Goal: Information Seeking & Learning: Learn about a topic

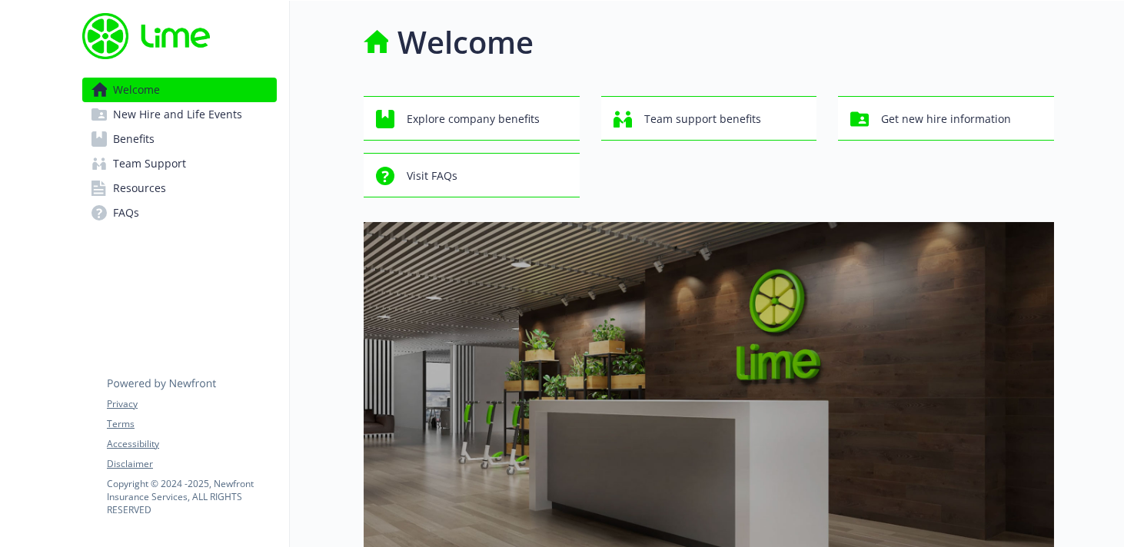
click at [199, 141] on link "Benefits" at bounding box center [179, 139] width 194 height 25
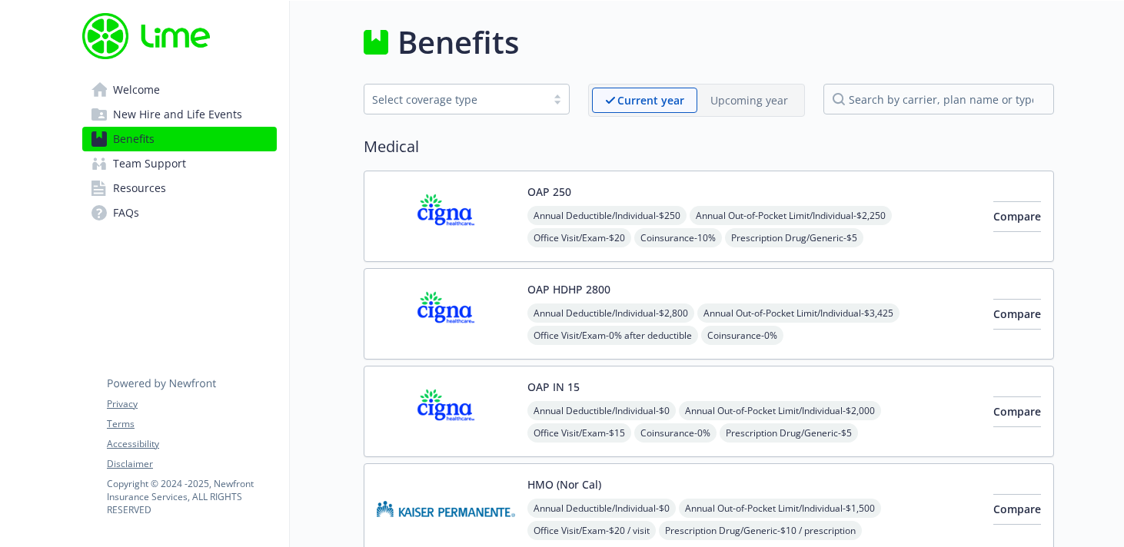
click at [201, 166] on link "Team Support" at bounding box center [179, 163] width 194 height 25
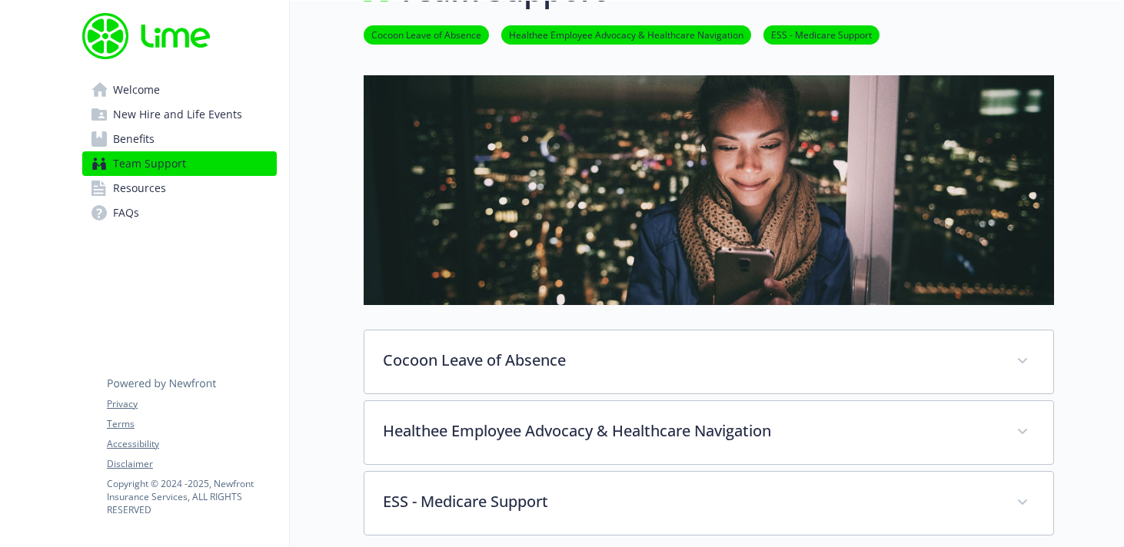
scroll to position [51, 0]
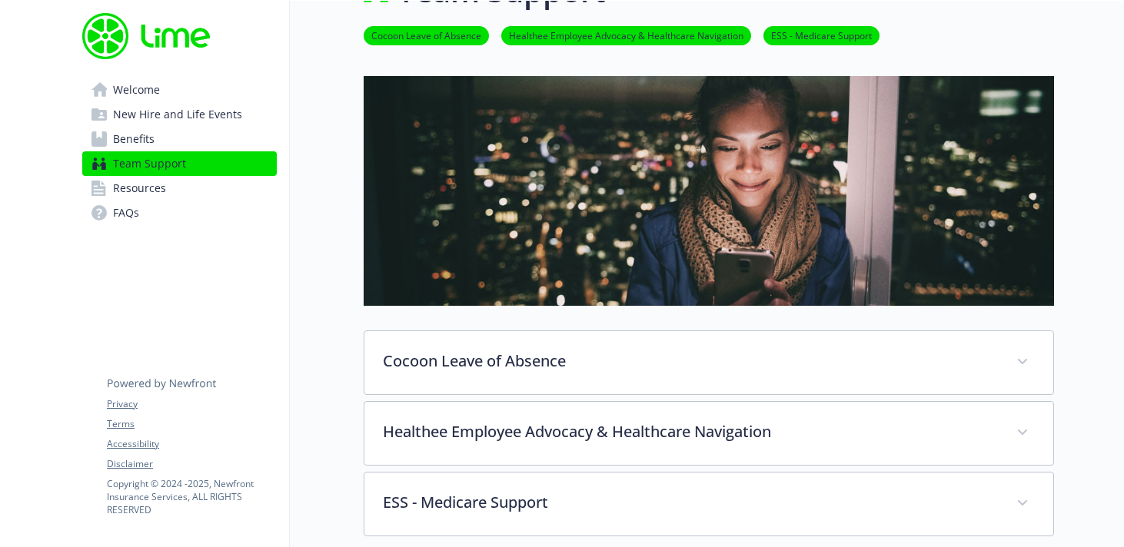
click at [188, 136] on link "Benefits" at bounding box center [179, 139] width 194 height 25
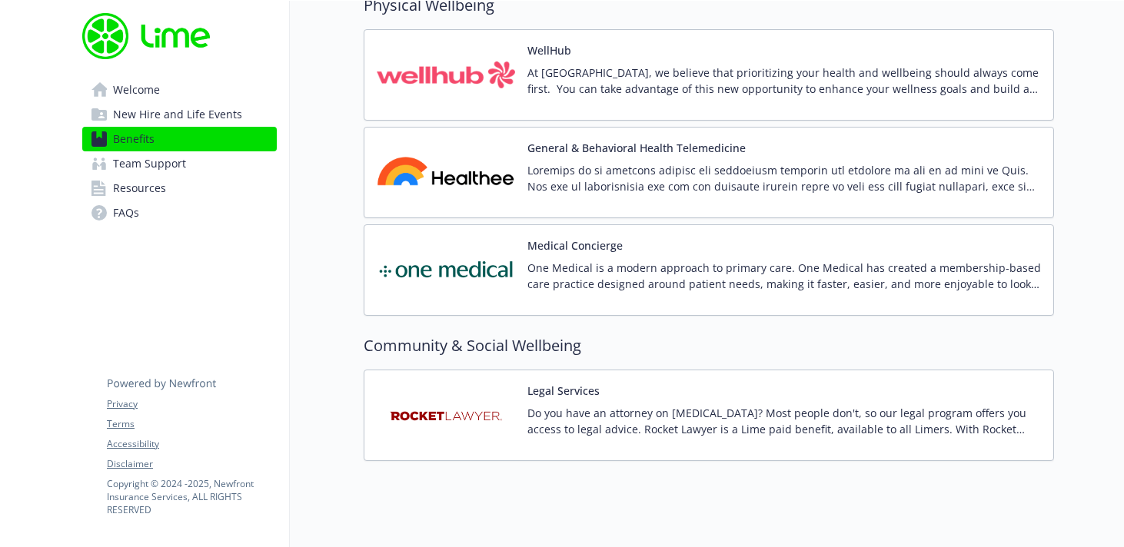
scroll to position [3474, 0]
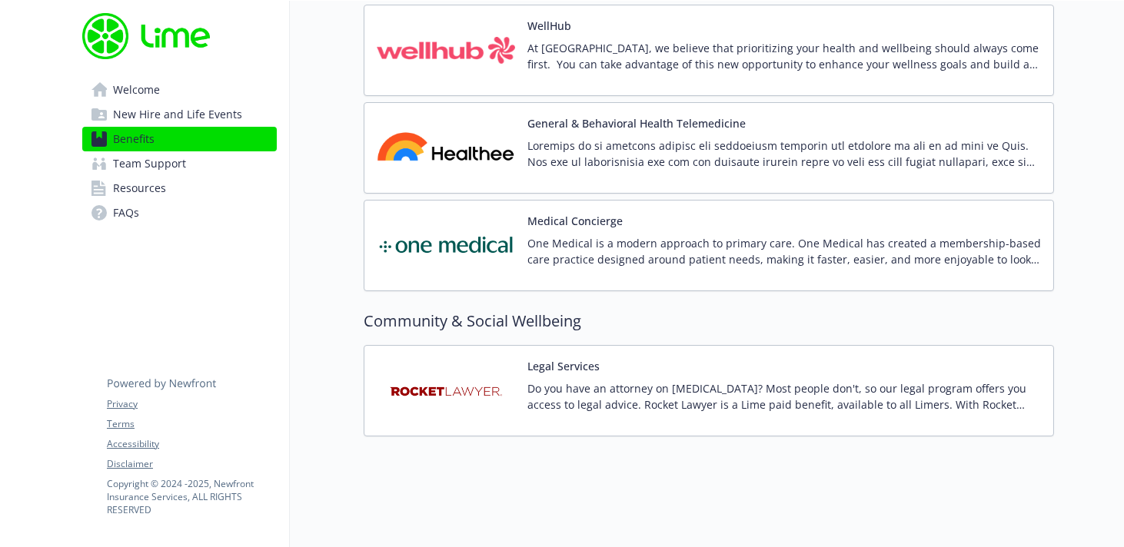
click at [750, 381] on p "Do you have an attorney on [MEDICAL_DATA]? Most people don't, so our legal prog…" at bounding box center [783, 396] width 513 height 32
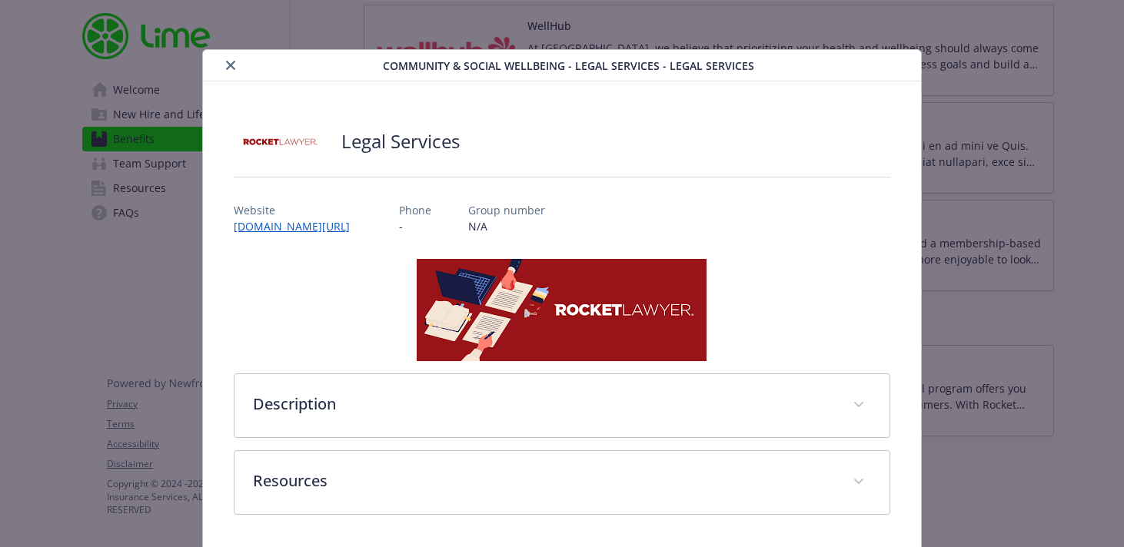
scroll to position [55, 0]
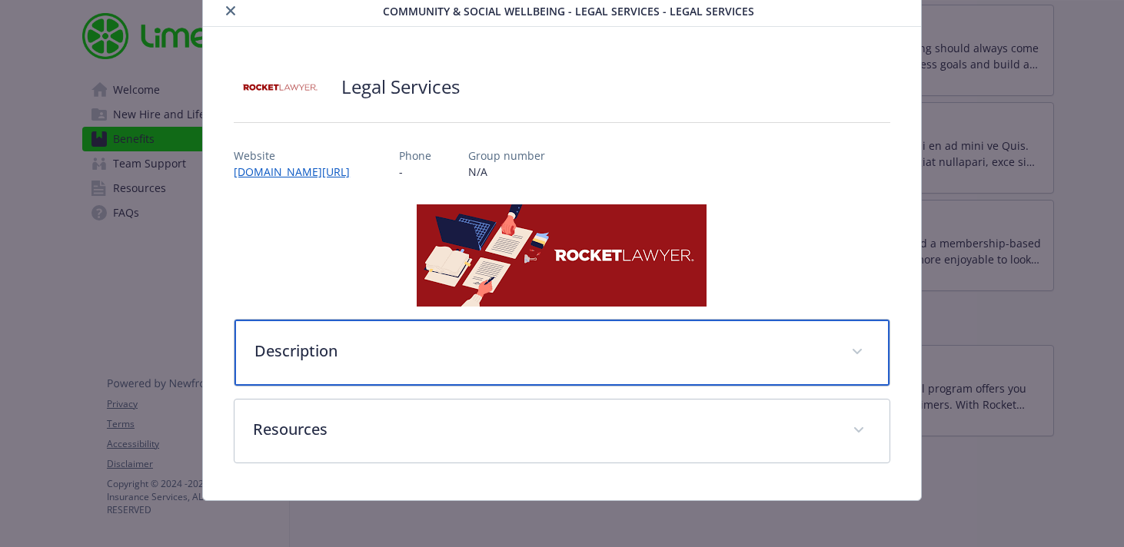
click at [789, 347] on p "Description" at bounding box center [543, 351] width 578 height 23
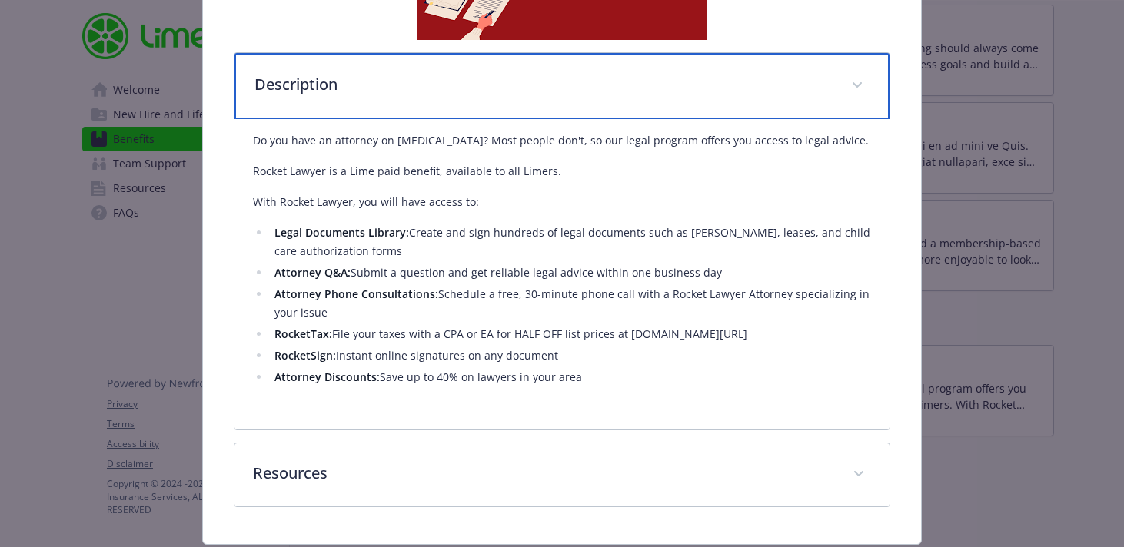
scroll to position [327, 0]
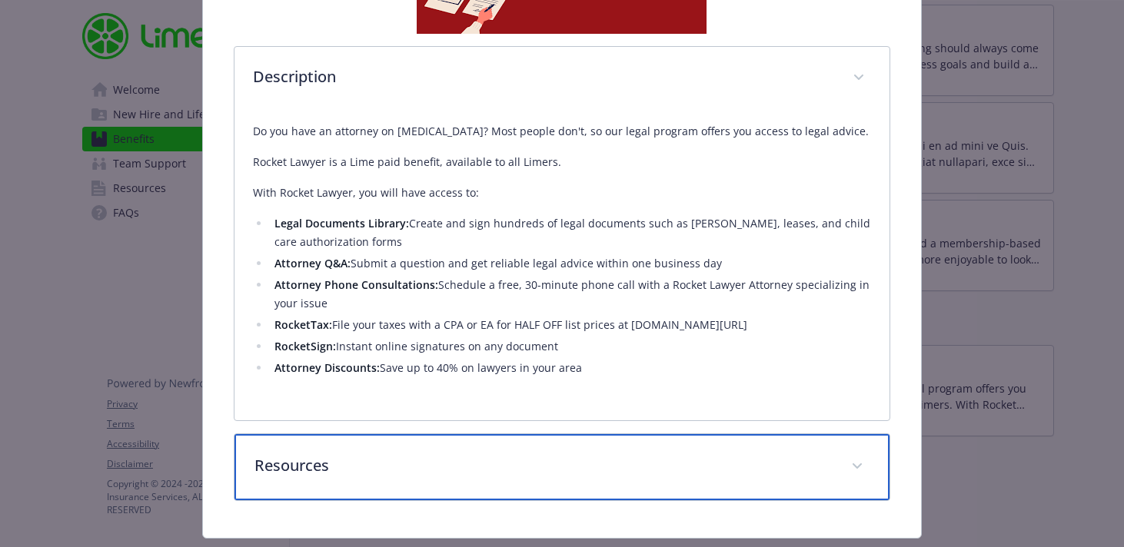
click at [737, 454] on div "Resources" at bounding box center [561, 467] width 655 height 66
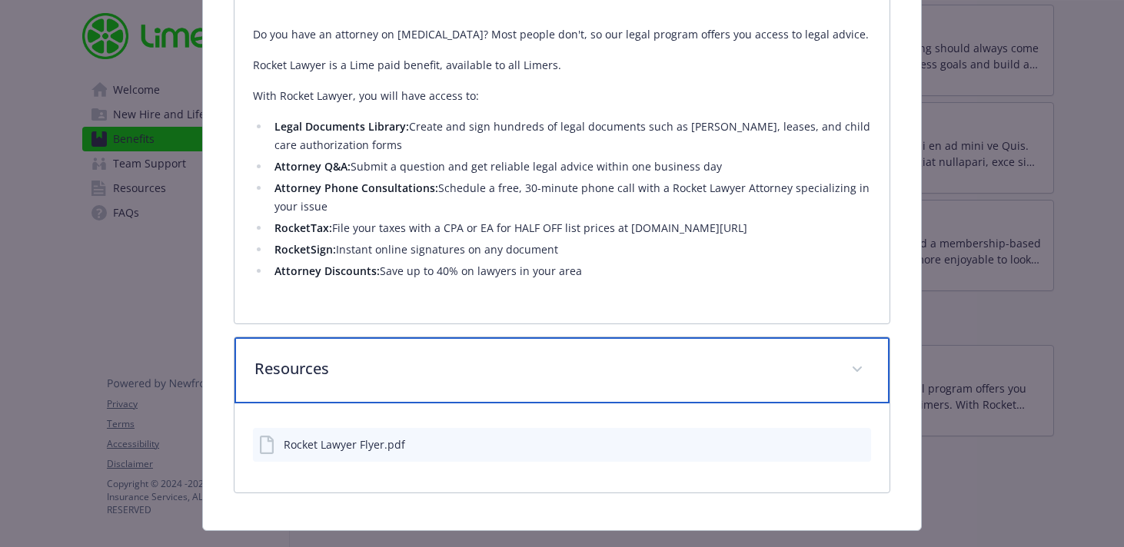
scroll to position [457, 0]
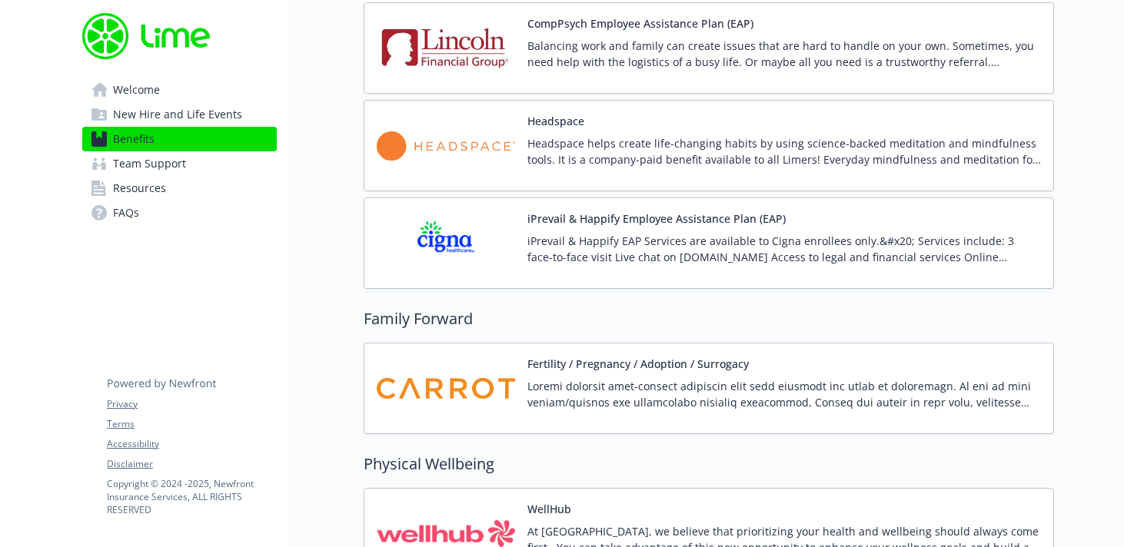
scroll to position [2940, 0]
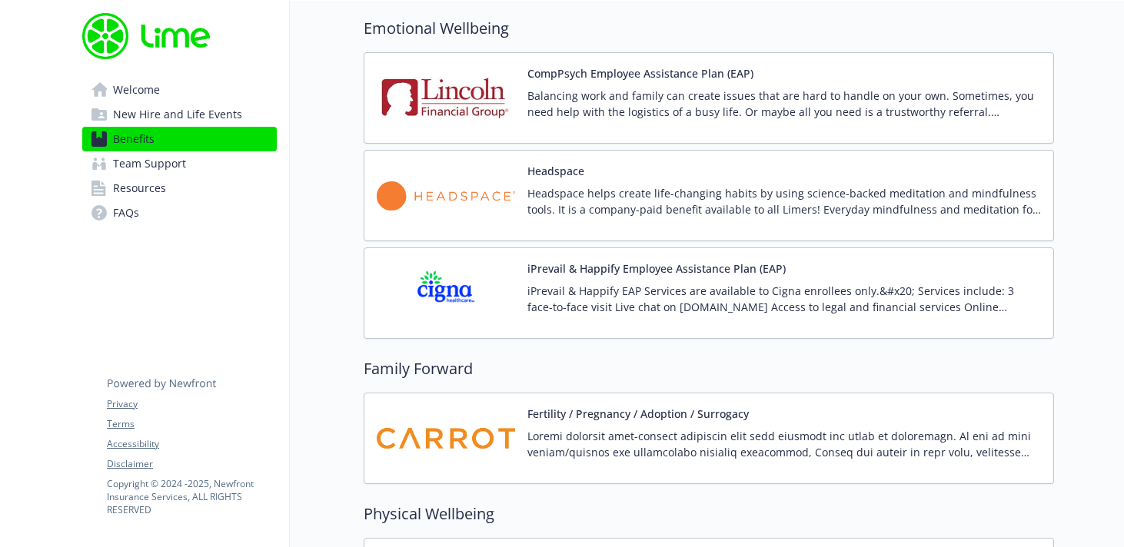
click at [837, 168] on div "Headspace Headspace helps create life-changing habits by using science-backed m…" at bounding box center [783, 195] width 513 height 65
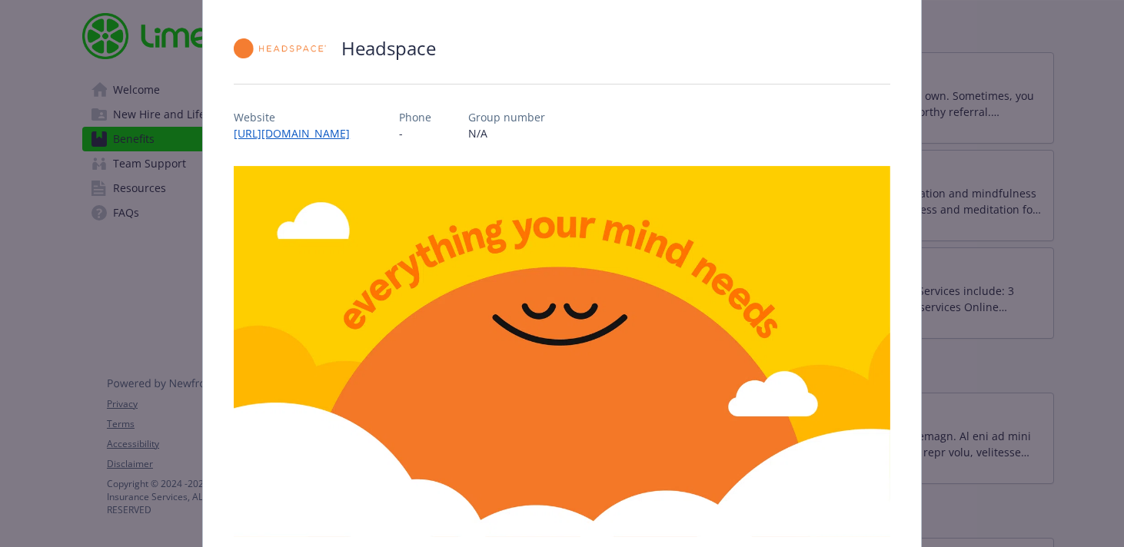
scroll to position [400, 0]
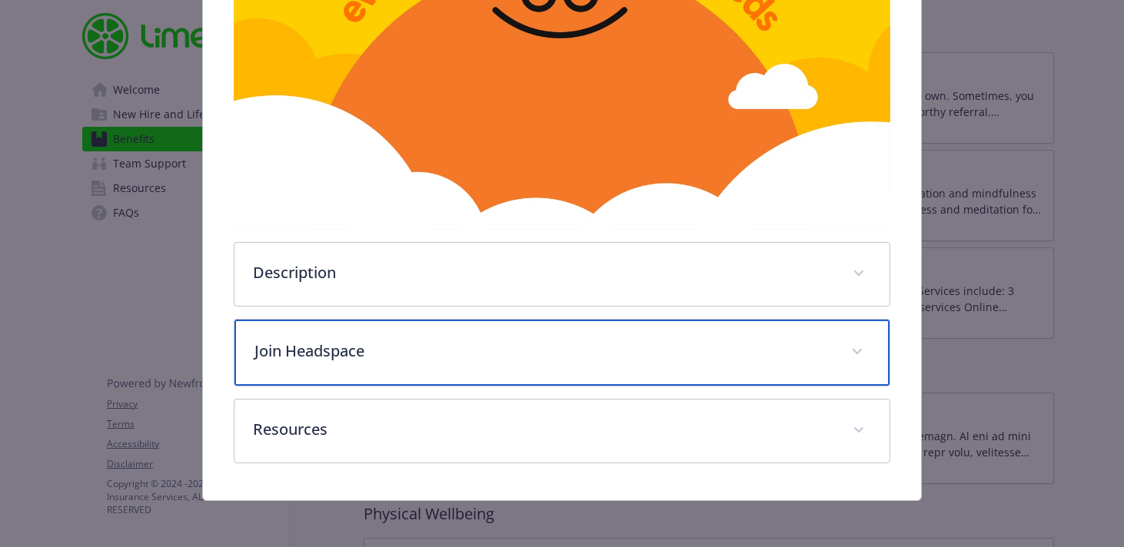
click at [697, 340] on p "Join Headspace" at bounding box center [543, 351] width 578 height 23
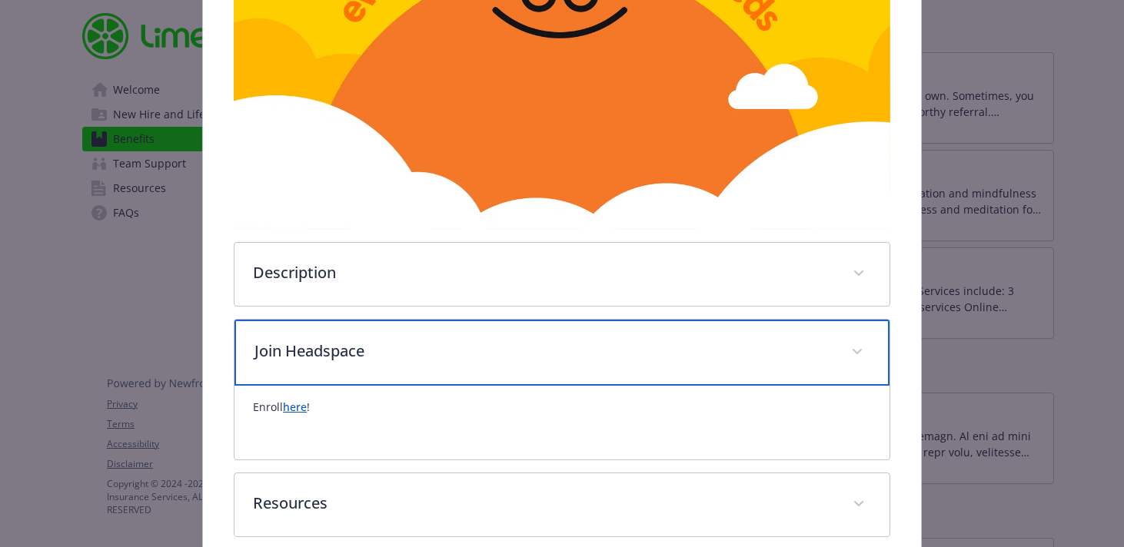
scroll to position [477, 0]
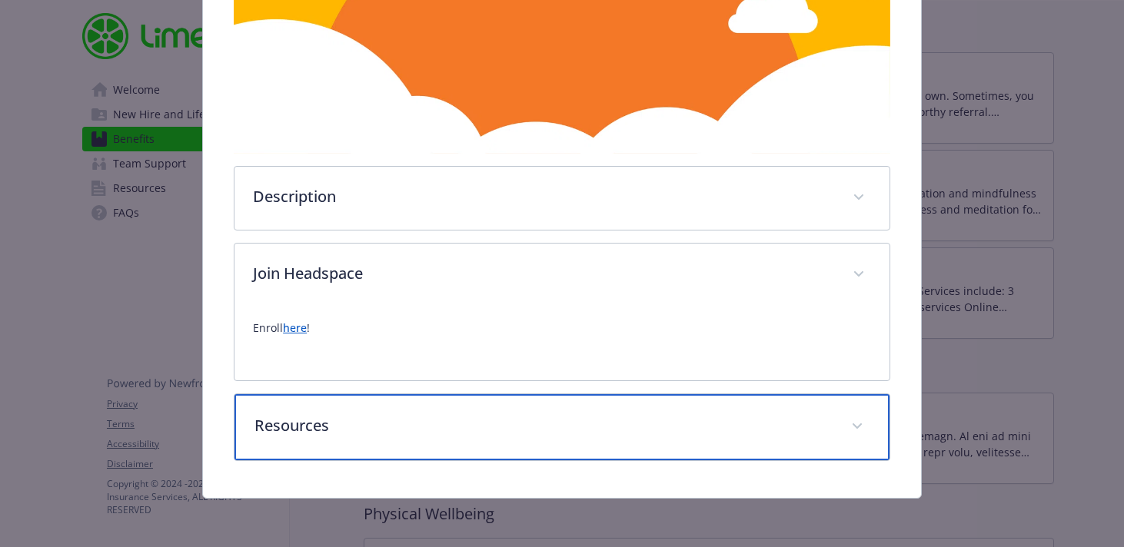
click at [659, 442] on div "Resources" at bounding box center [561, 427] width 655 height 66
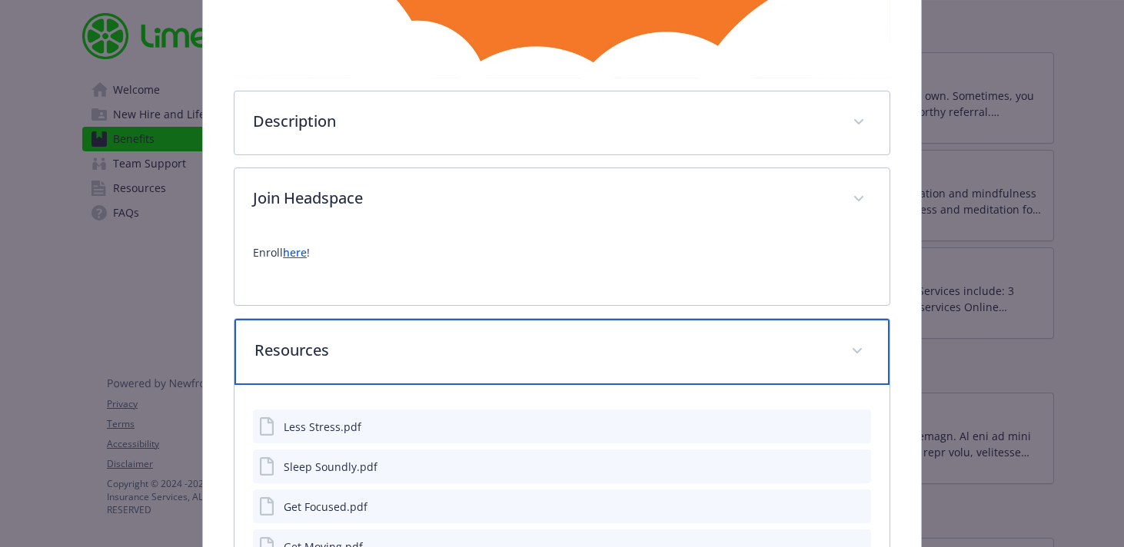
scroll to position [529, 0]
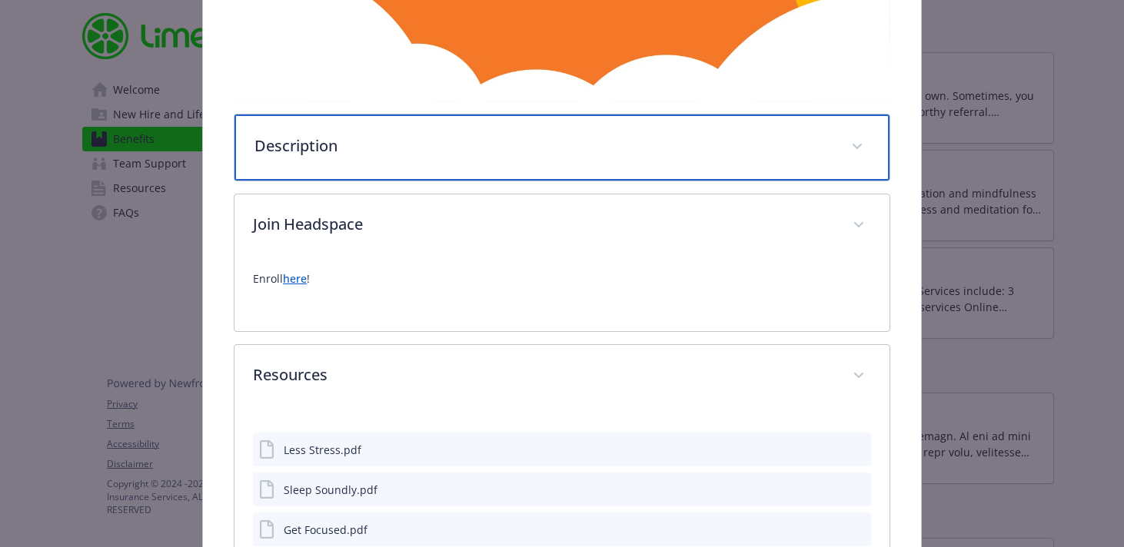
click at [633, 150] on p "Description" at bounding box center [543, 146] width 578 height 23
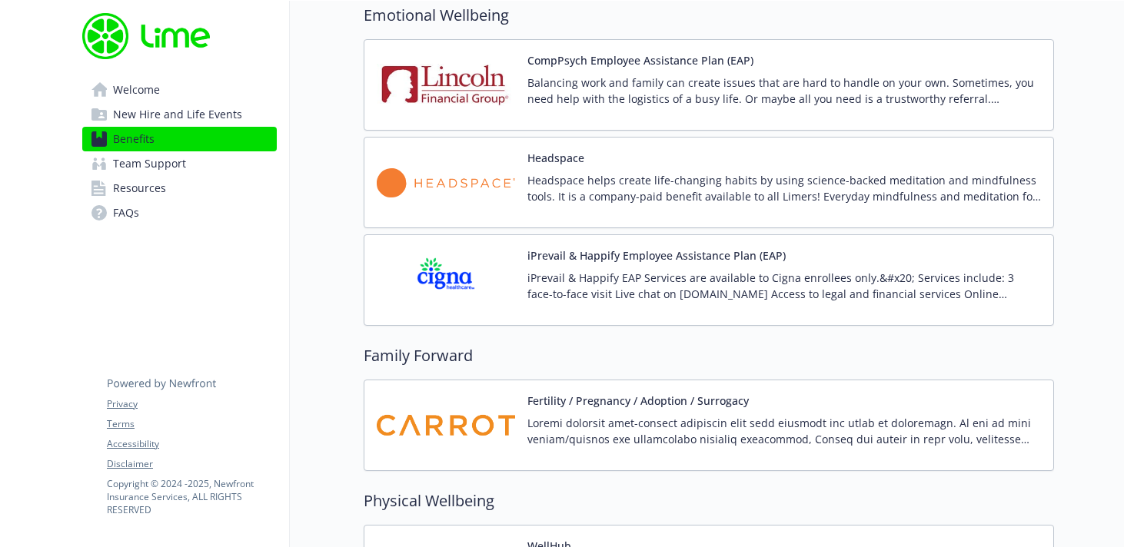
scroll to position [2957, 0]
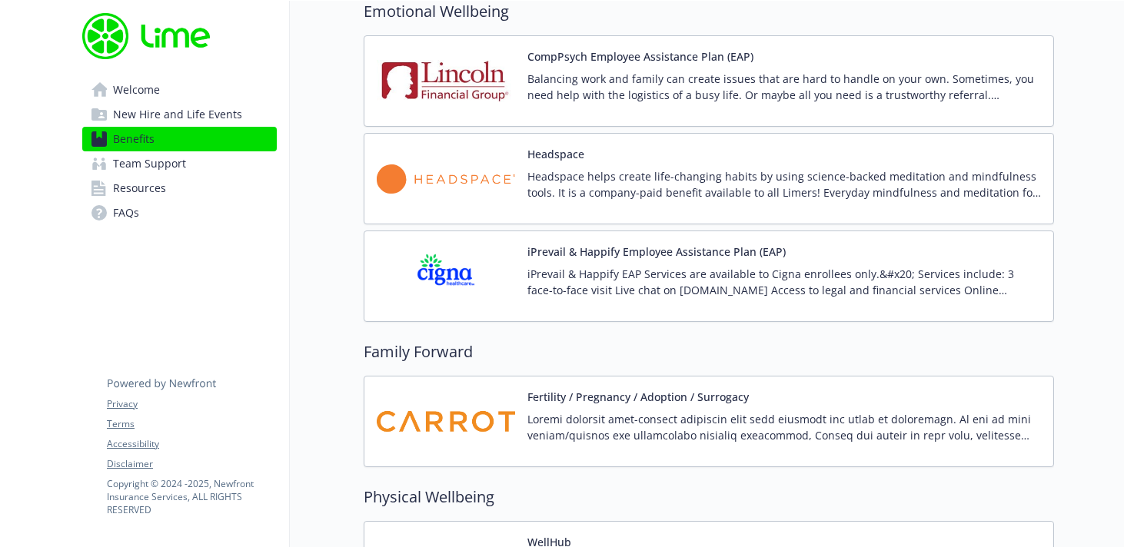
click at [871, 258] on div "iPrevail & Happify Employee Assistance Plan (EAP) iPrevail & Happify EAP Servic…" at bounding box center [783, 276] width 513 height 65
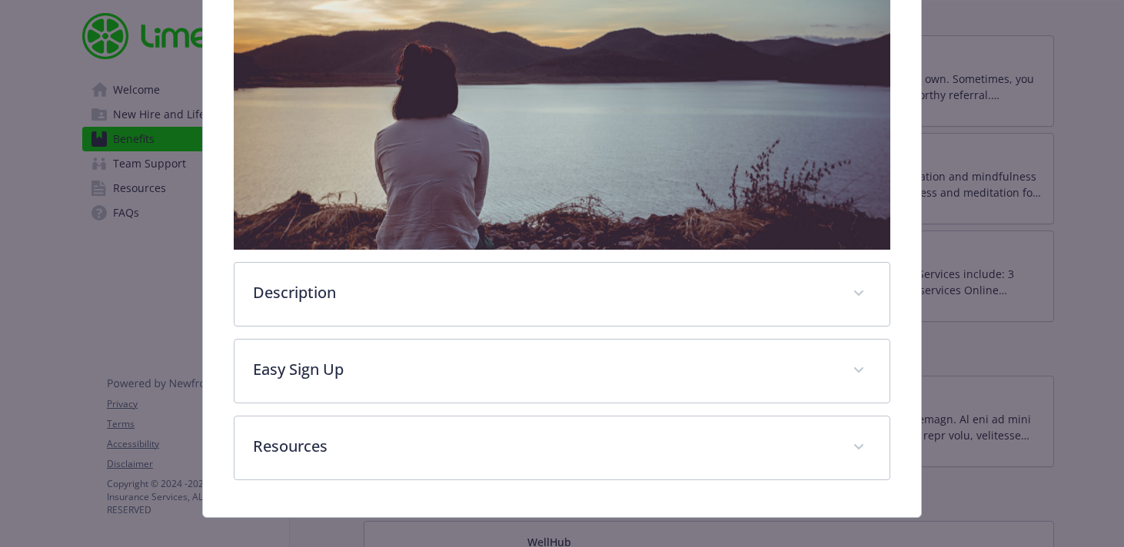
scroll to position [315, 0]
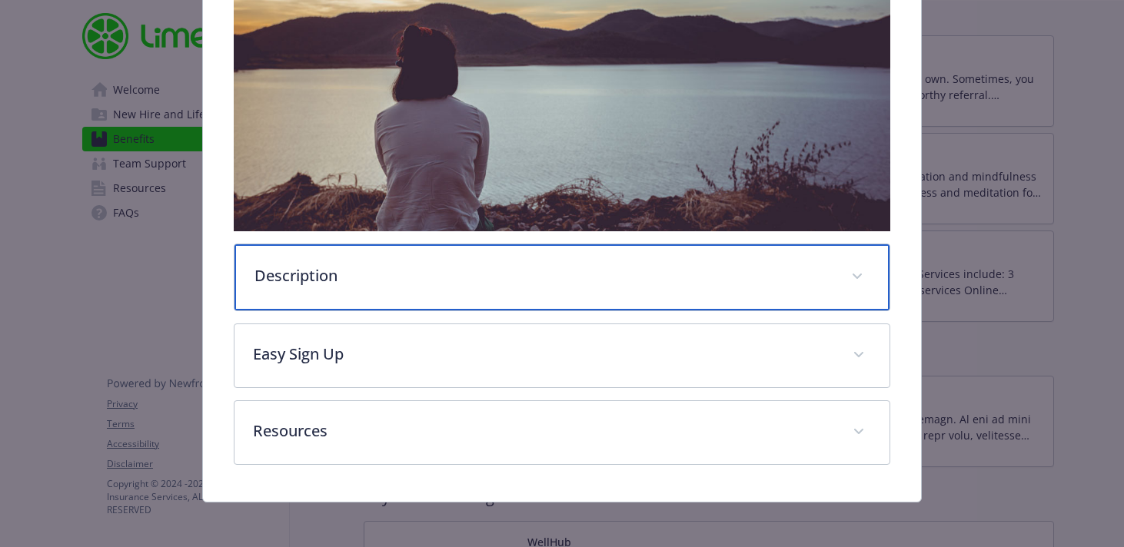
click at [642, 301] on div "Description" at bounding box center [561, 277] width 655 height 66
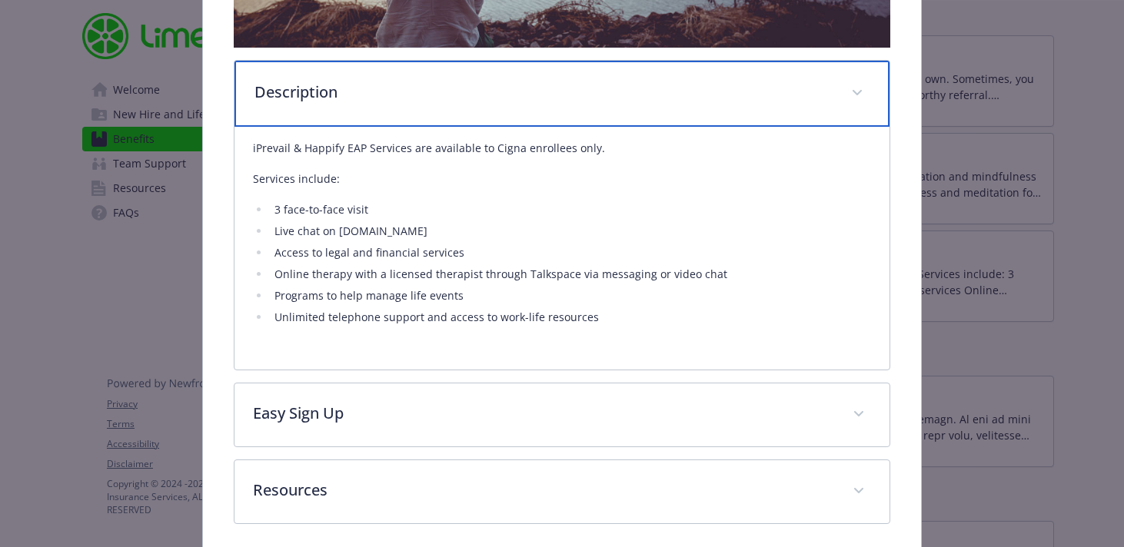
scroll to position [523, 0]
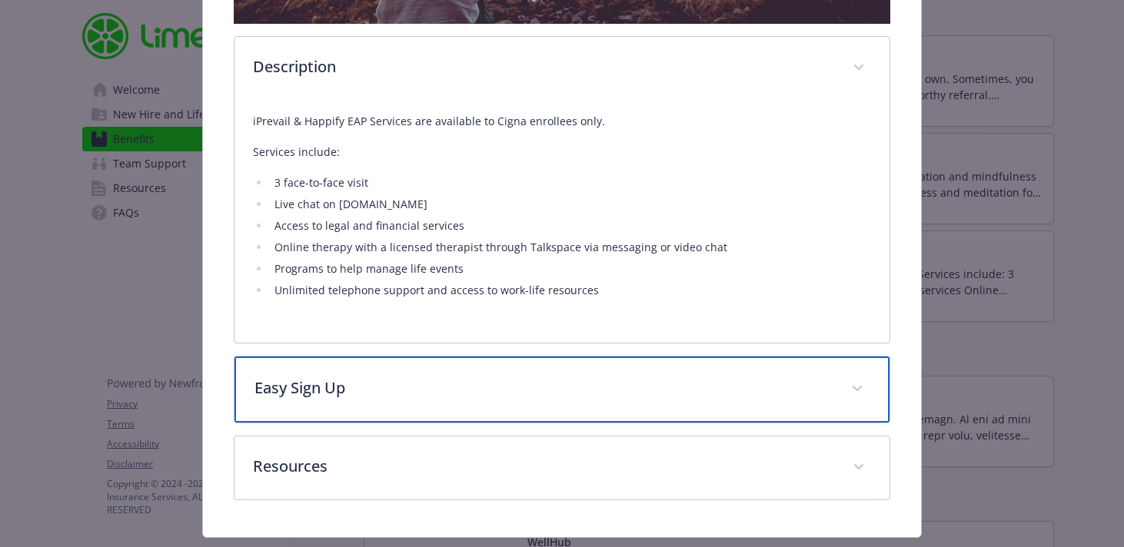
click at [596, 391] on p "Easy Sign Up" at bounding box center [543, 388] width 578 height 23
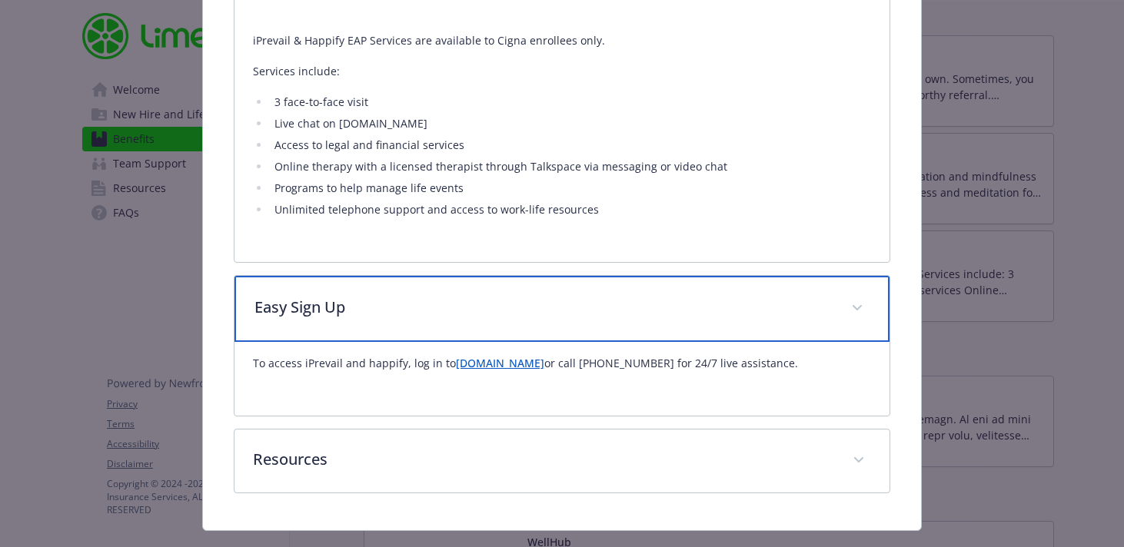
scroll to position [626, 0]
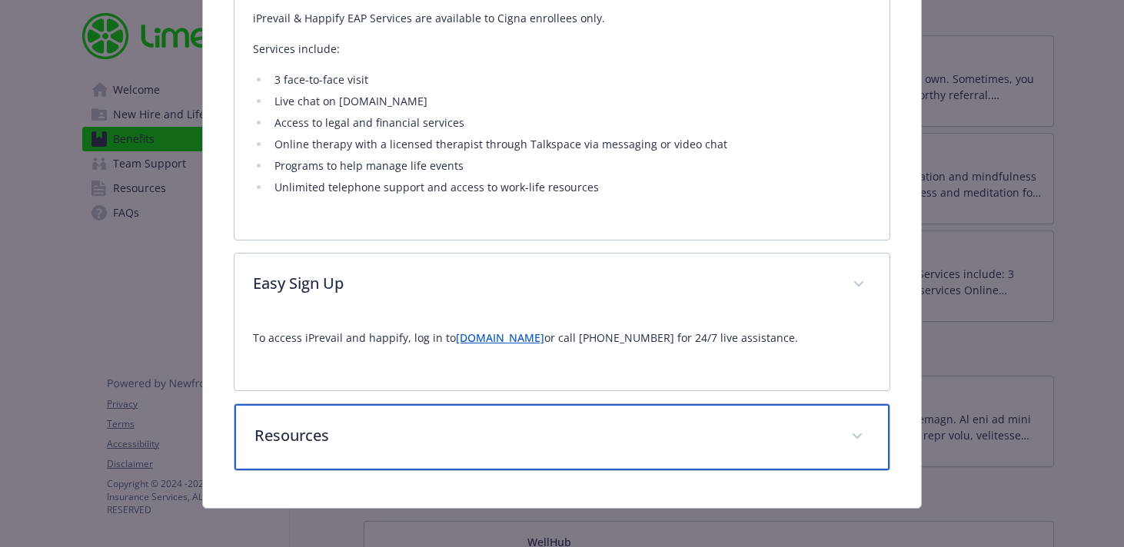
click at [586, 428] on p "Resources" at bounding box center [543, 435] width 578 height 23
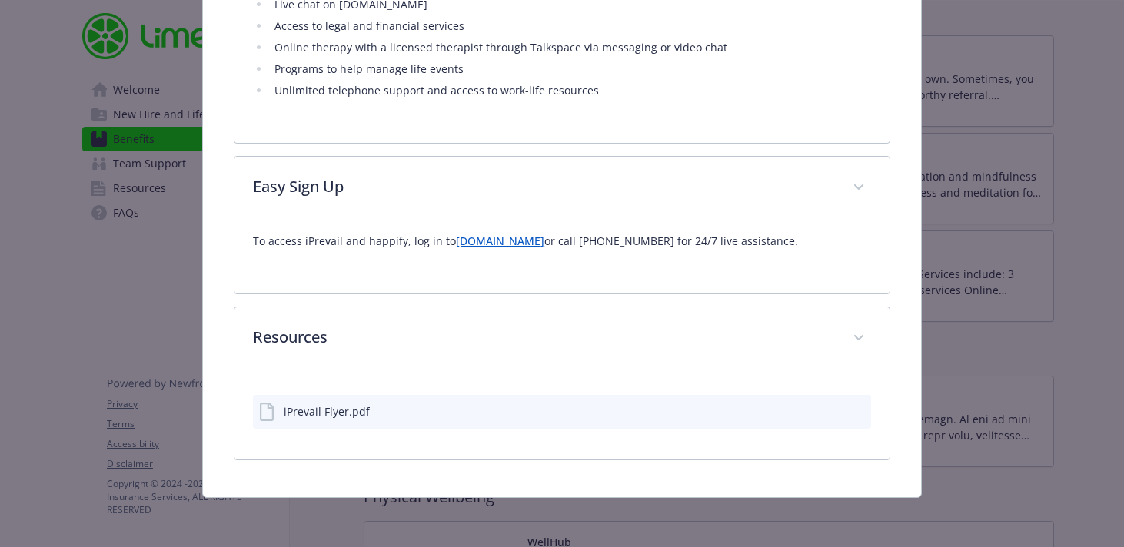
scroll to position [722, 0]
click at [560, 417] on div "iPrevail Flyer.pdf" at bounding box center [562, 413] width 618 height 34
click at [859, 412] on icon "preview file" at bounding box center [856, 411] width 14 height 11
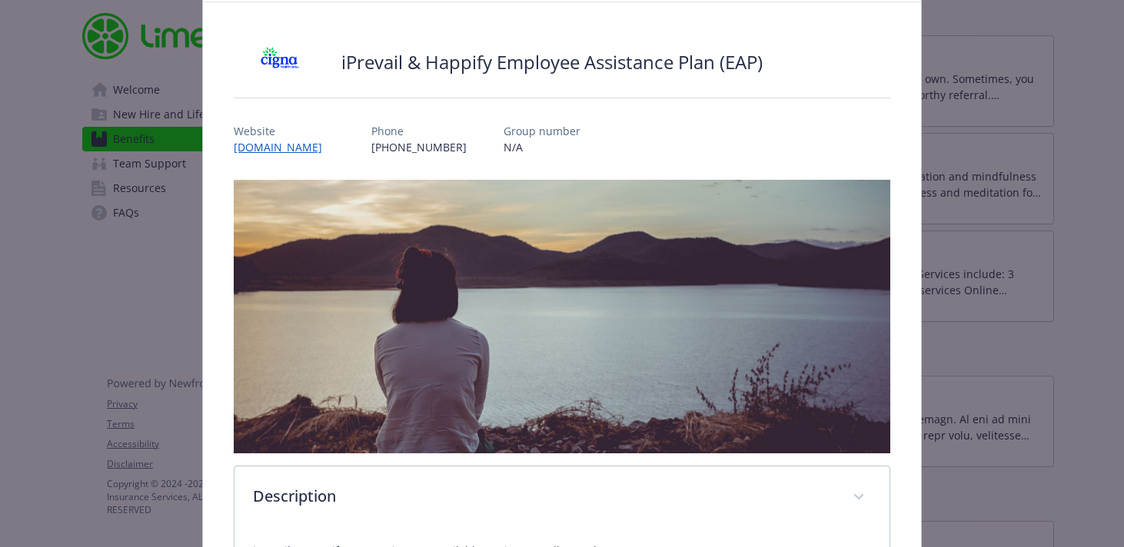
scroll to position [0, 0]
